Goal: Transaction & Acquisition: Obtain resource

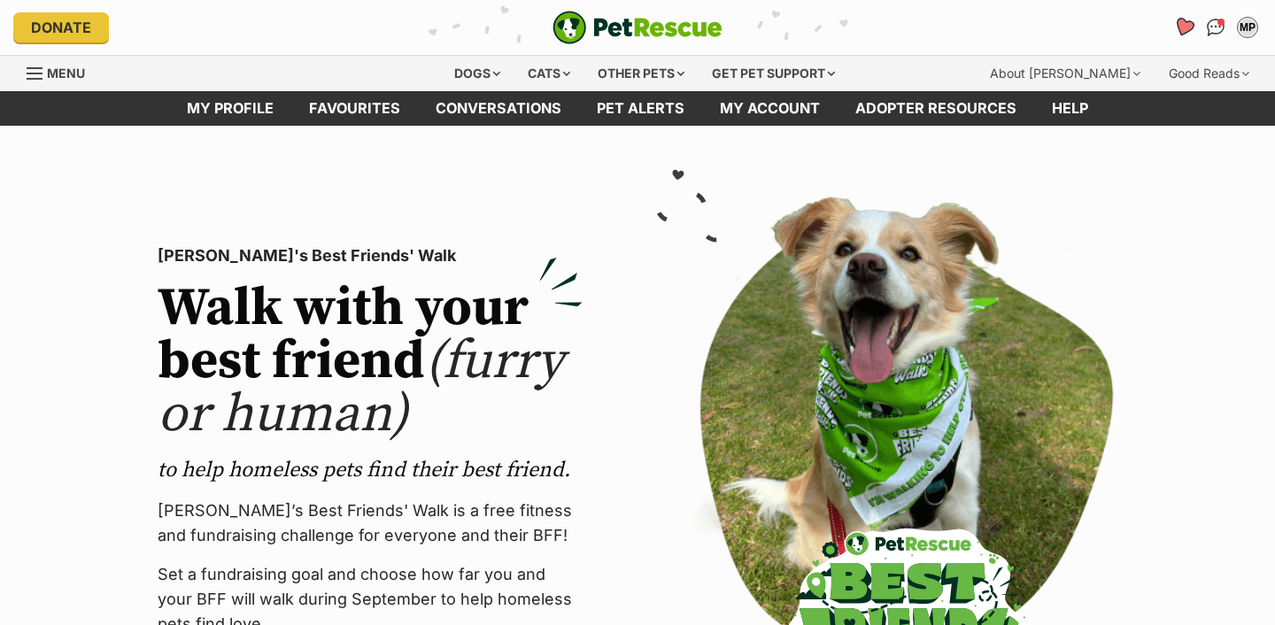
click at [1180, 21] on icon "Favourites" at bounding box center [1183, 27] width 21 height 20
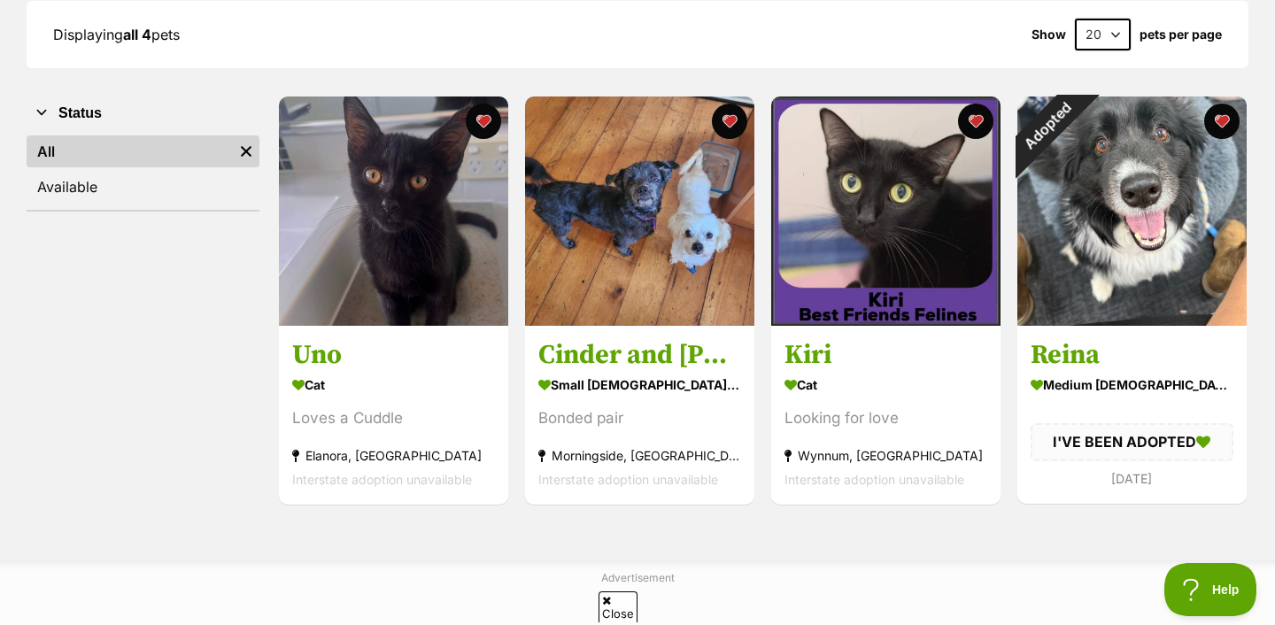
scroll to position [273, 0]
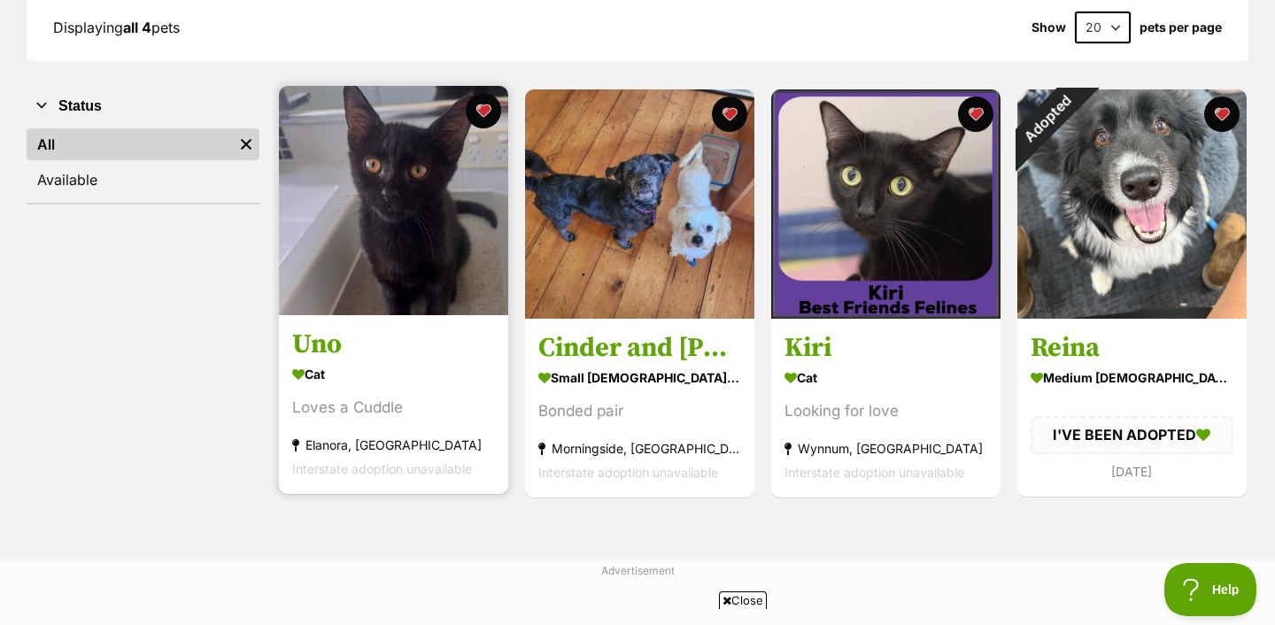
click at [351, 337] on h3 "Uno" at bounding box center [393, 346] width 203 height 34
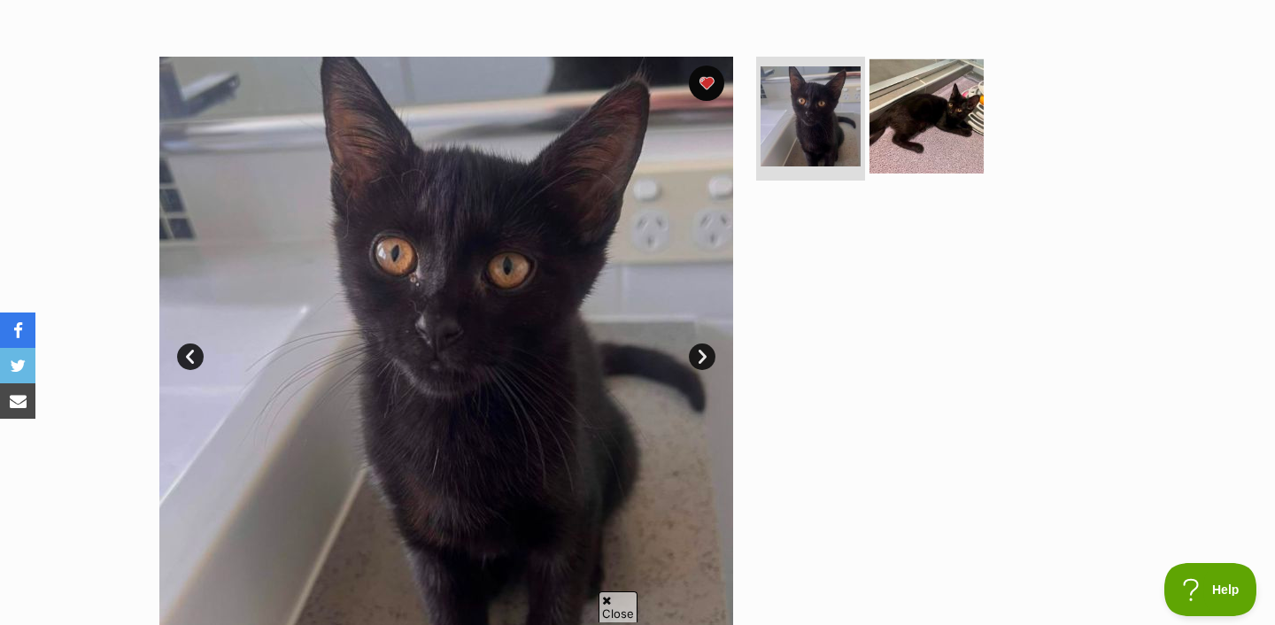
click at [897, 148] on img at bounding box center [927, 116] width 114 height 114
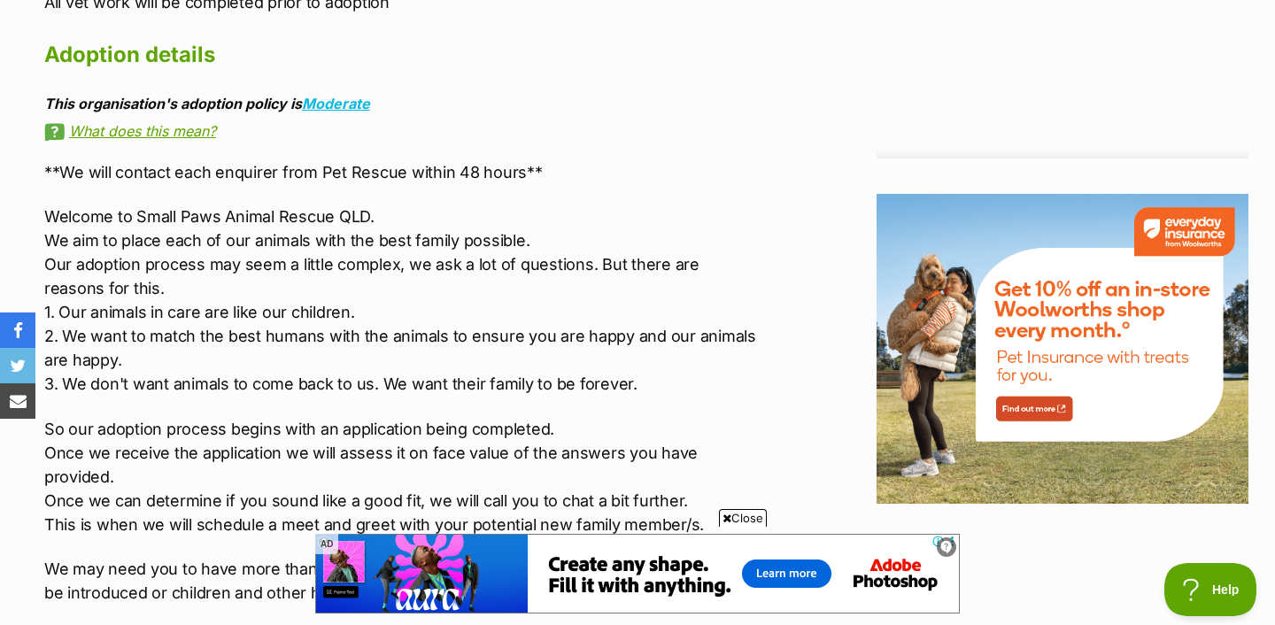
scroll to position [2044, 0]
